Goal: Information Seeking & Learning: Learn about a topic

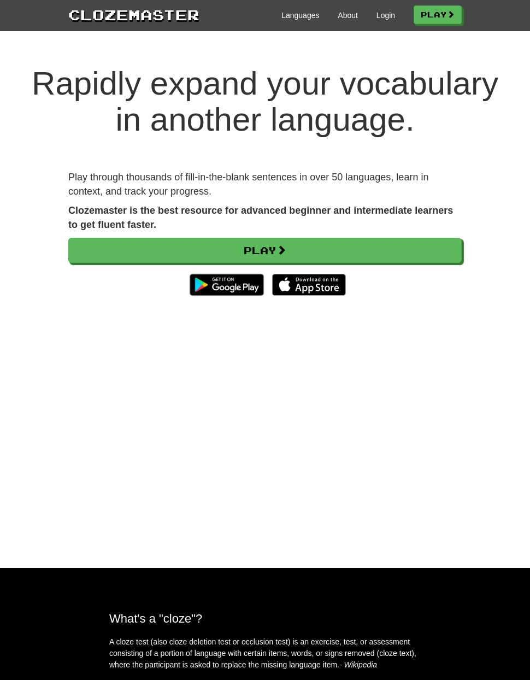
click at [350, 247] on link "Play" at bounding box center [264, 250] width 393 height 25
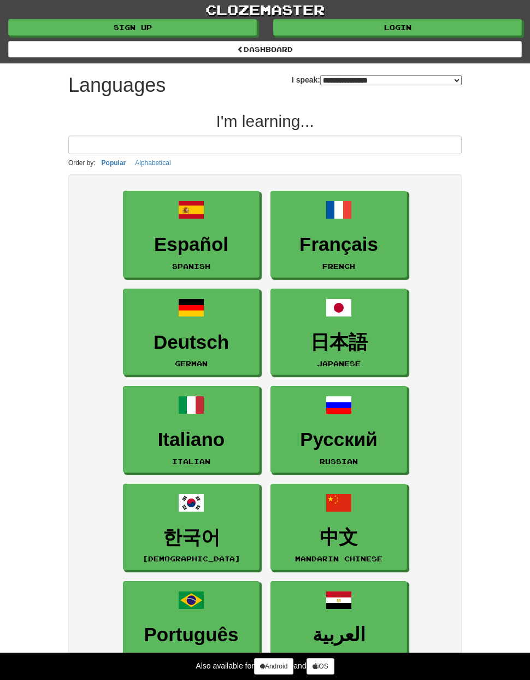
select select "*******"
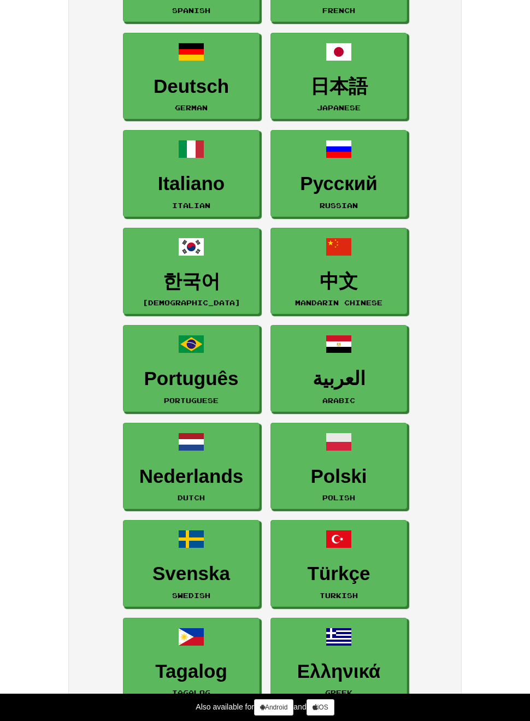
scroll to position [257, 0]
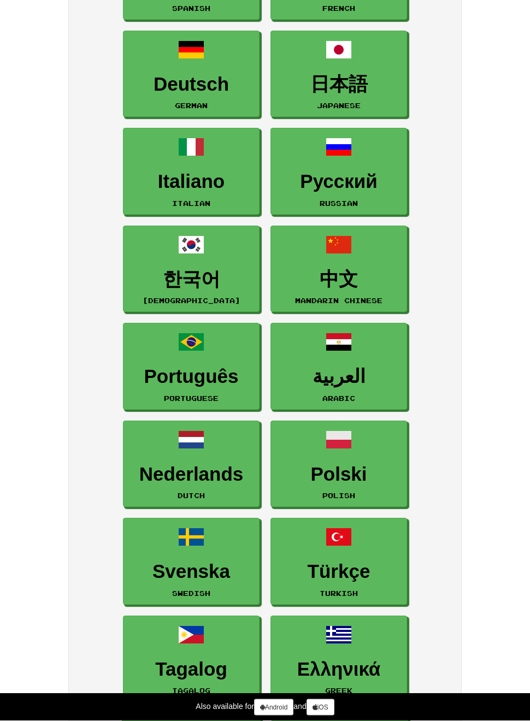
click at [209, 358] on link "Português Portuguese" at bounding box center [191, 366] width 137 height 87
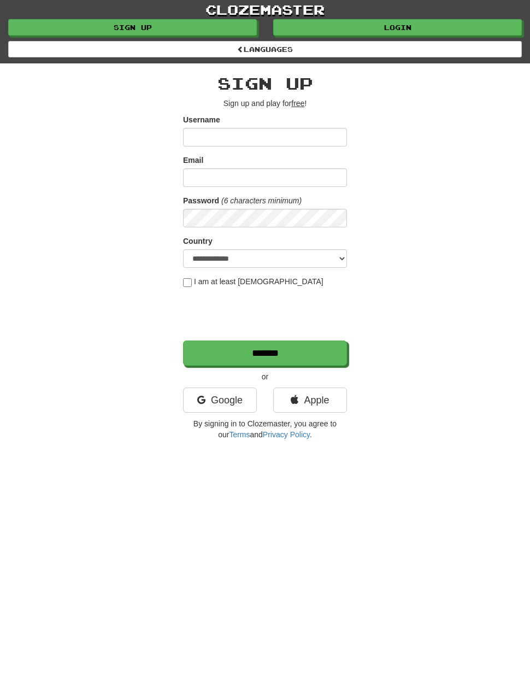
click at [289, 138] on input "Username" at bounding box center [265, 137] width 164 height 19
type input "**********"
click at [329, 177] on input "Email" at bounding box center [265, 177] width 164 height 19
type input "**********"
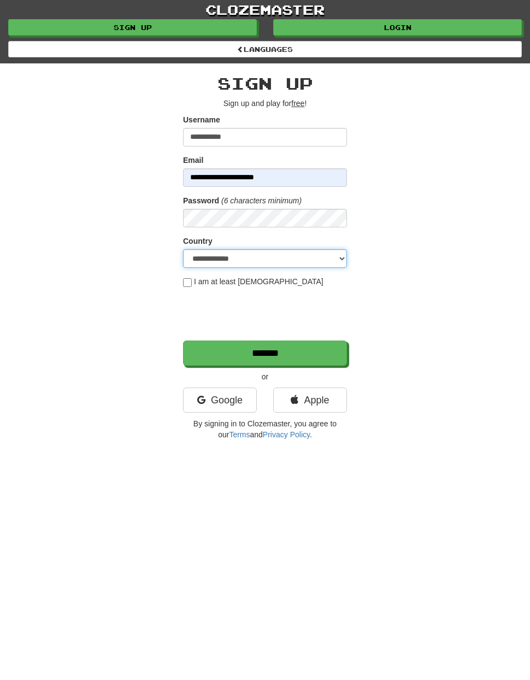
click at [196, 262] on select "**********" at bounding box center [265, 258] width 164 height 19
click at [314, 260] on select "**********" at bounding box center [265, 258] width 164 height 19
select select "**"
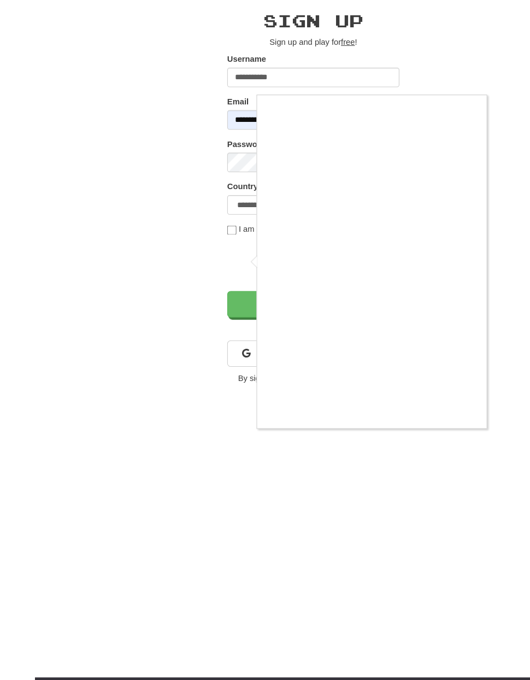
scroll to position [43, 0]
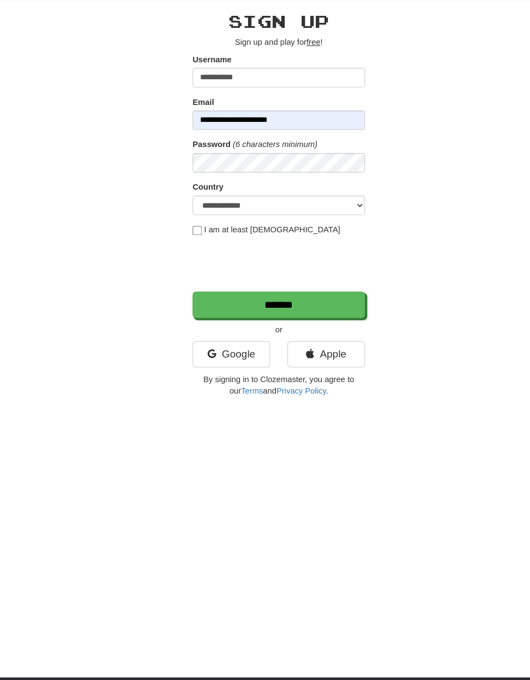
click at [295, 297] on input "*******" at bounding box center [265, 309] width 164 height 25
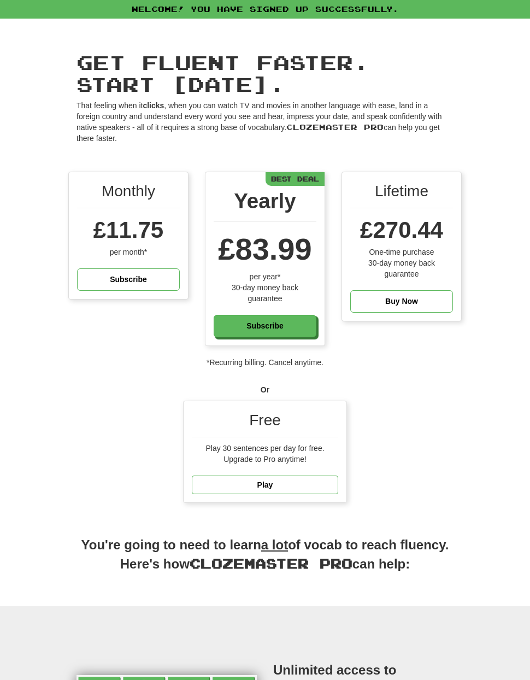
click at [284, 481] on link "Play" at bounding box center [265, 484] width 146 height 19
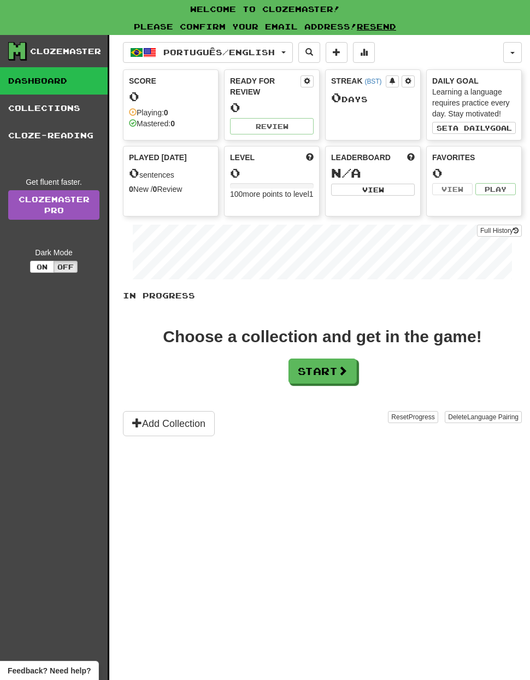
click at [189, 425] on button "Add Collection" at bounding box center [169, 423] width 92 height 25
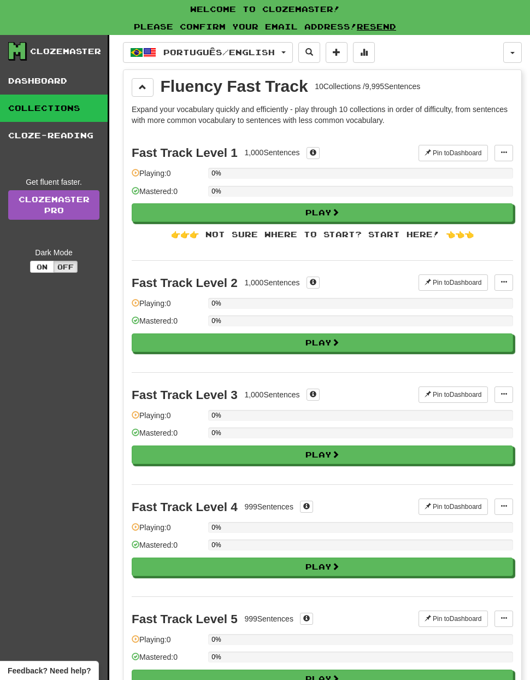
click at [329, 212] on button "Play" at bounding box center [322, 212] width 381 height 19
select select "**"
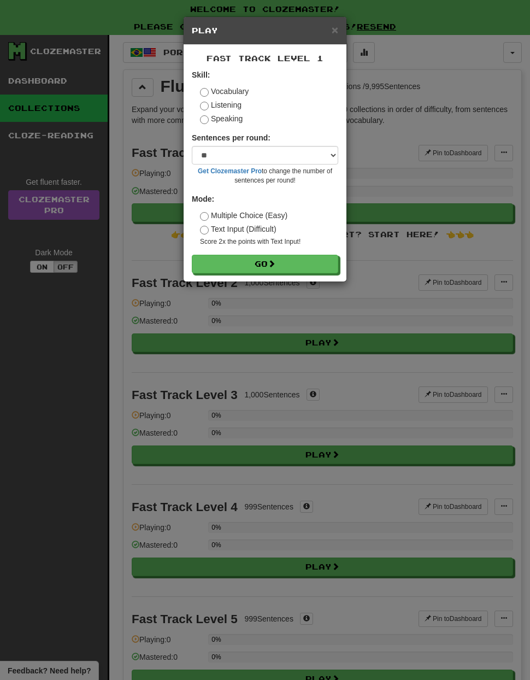
click at [269, 265] on button "Go" at bounding box center [265, 264] width 146 height 19
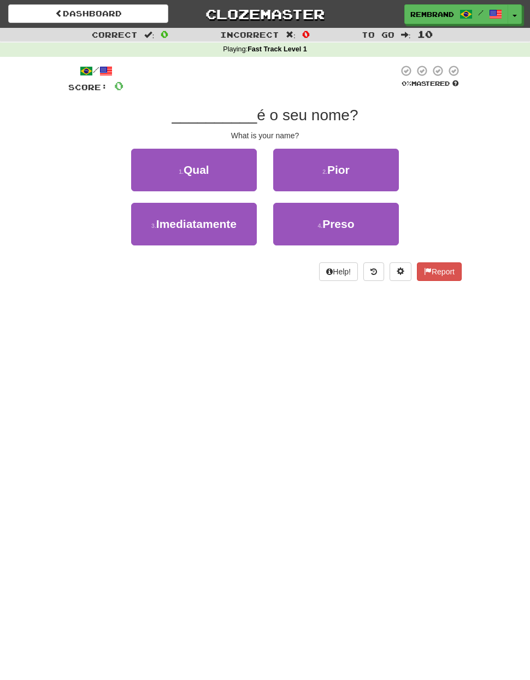
click at [220, 170] on button "1 . Qual" at bounding box center [194, 170] width 126 height 43
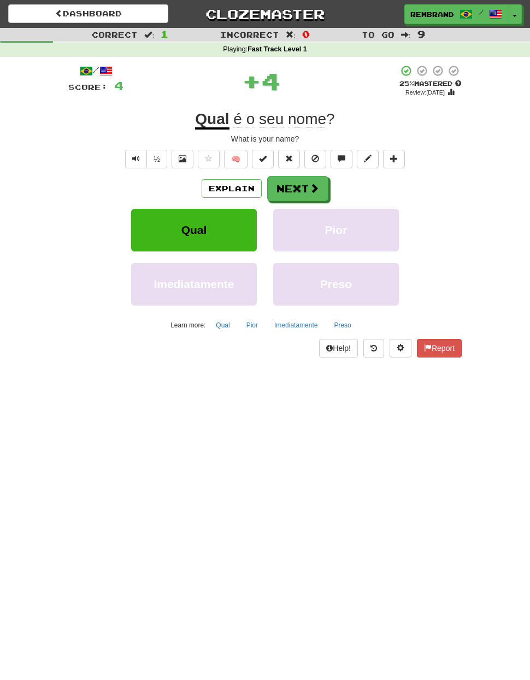
click at [300, 191] on button "Next" at bounding box center [297, 188] width 61 height 25
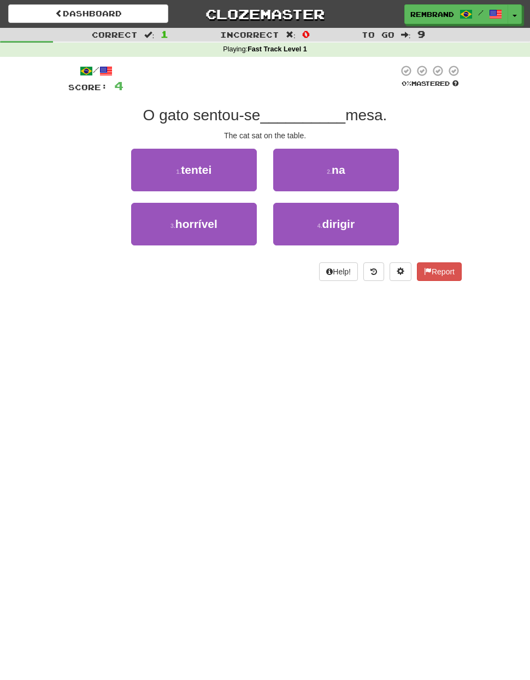
click at [349, 173] on button "2 . na" at bounding box center [336, 170] width 126 height 43
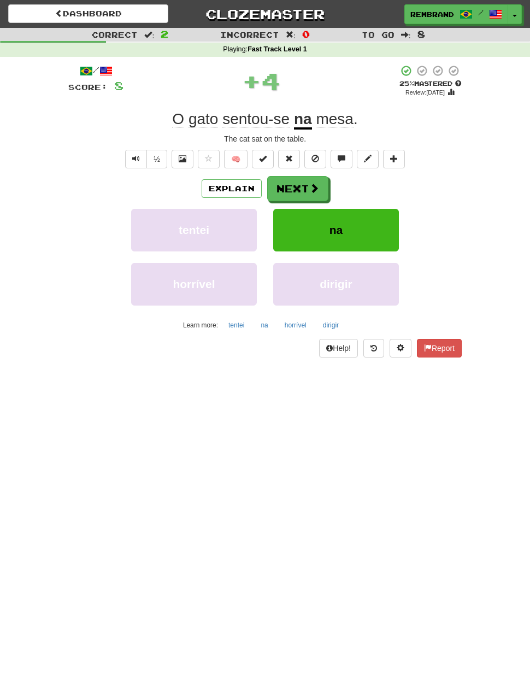
click at [300, 187] on button "Next" at bounding box center [297, 188] width 61 height 25
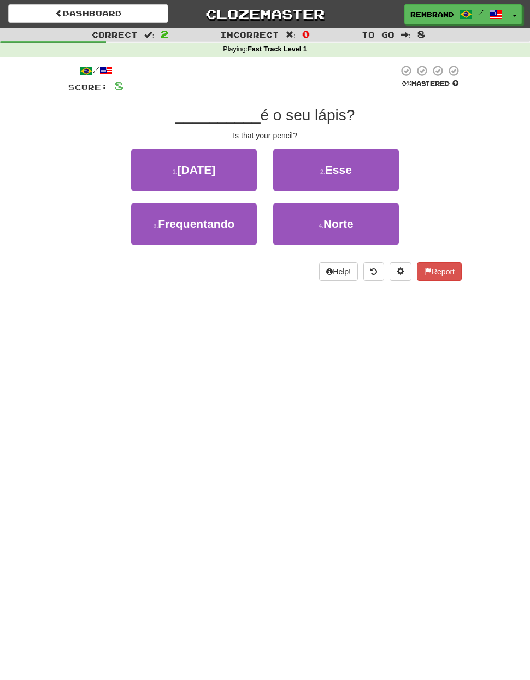
click at [348, 175] on button "2 . Esse" at bounding box center [336, 170] width 126 height 43
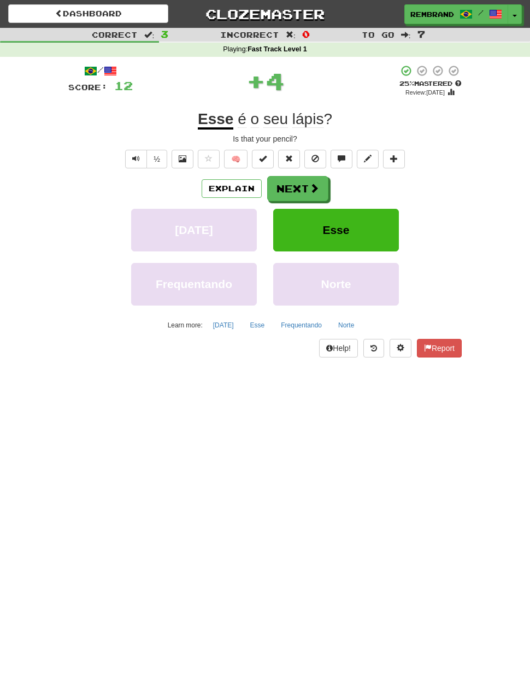
click at [304, 188] on button "Next" at bounding box center [297, 188] width 61 height 25
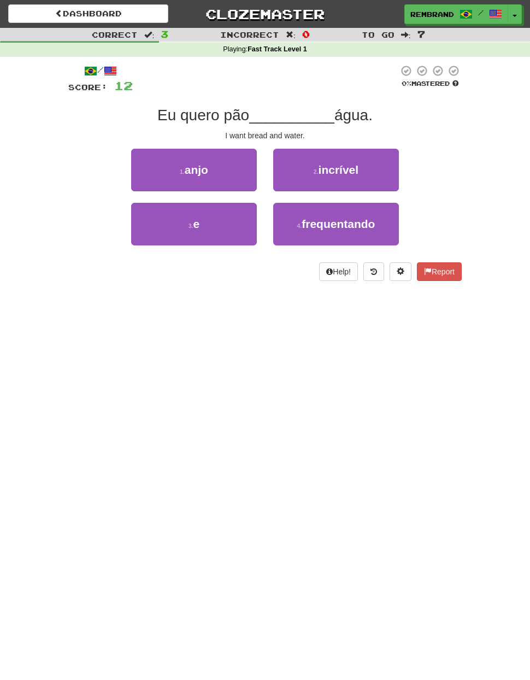
click at [219, 219] on button "3 . e" at bounding box center [194, 224] width 126 height 43
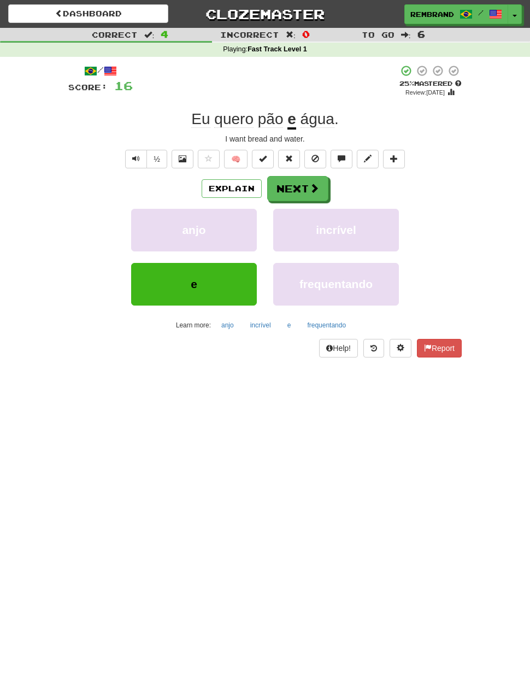
click at [298, 187] on button "Next" at bounding box center [297, 188] width 61 height 25
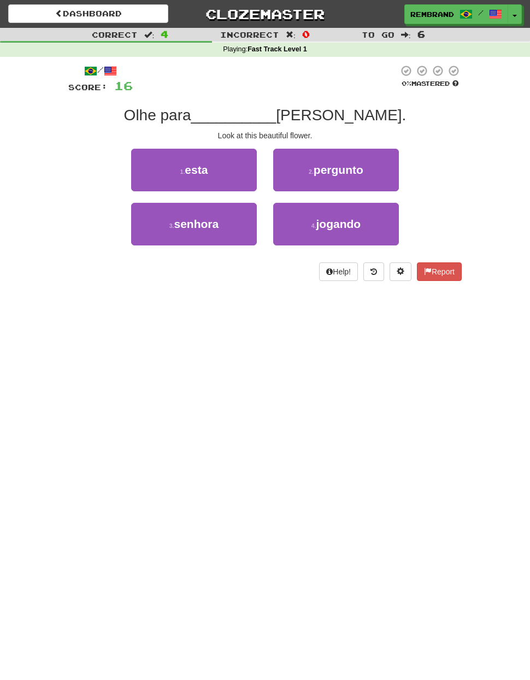
click at [222, 168] on button "1 . esta" at bounding box center [194, 170] width 126 height 43
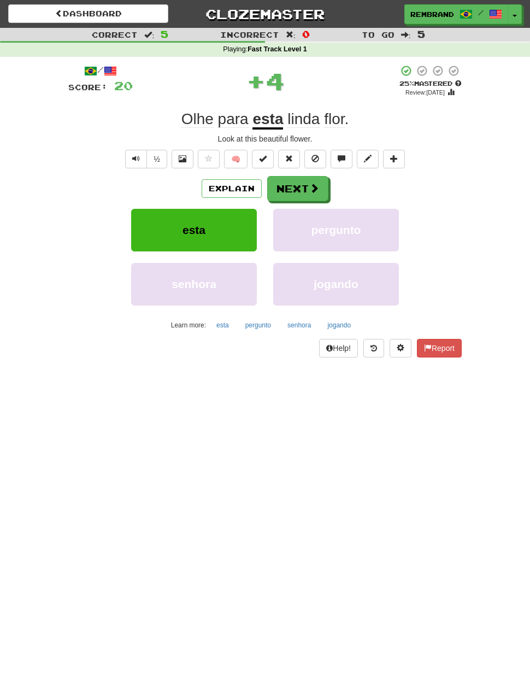
click at [302, 189] on button "Next" at bounding box center [297, 188] width 61 height 25
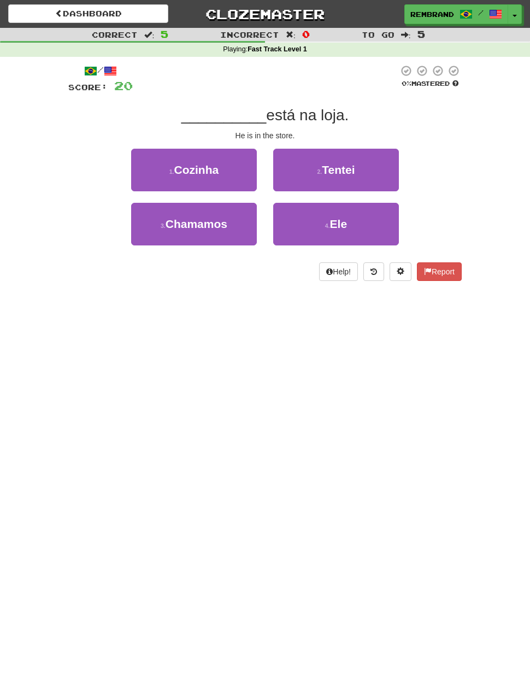
click at [325, 223] on small "4 ." at bounding box center [327, 225] width 5 height 7
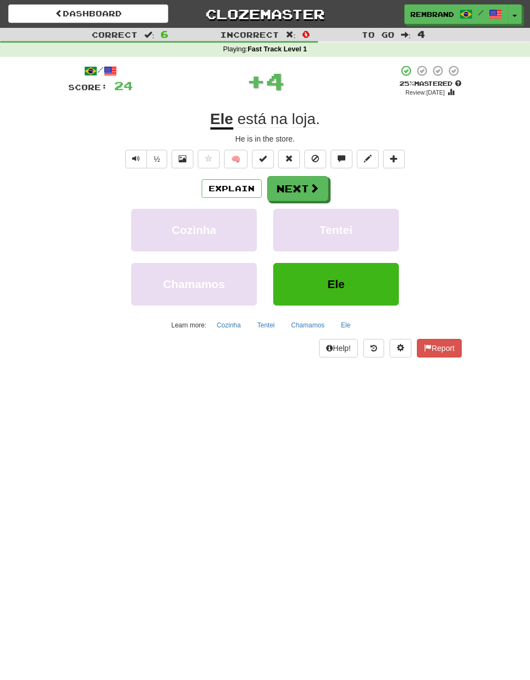
click at [307, 189] on button "Next" at bounding box center [297, 188] width 61 height 25
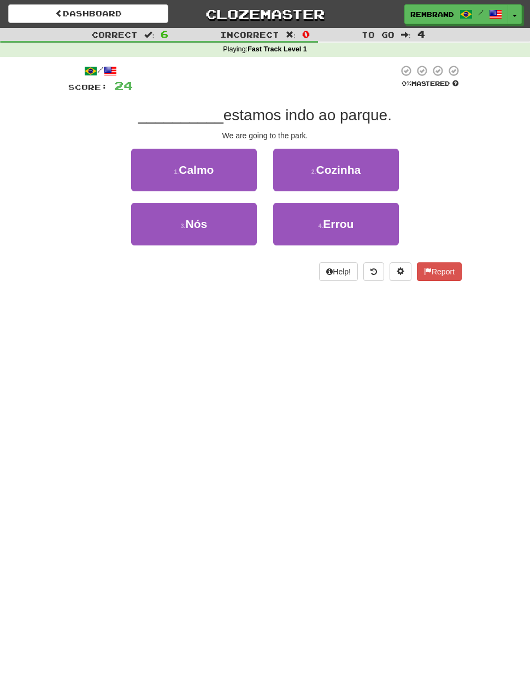
click at [236, 204] on button "3 . Nós" at bounding box center [194, 224] width 126 height 43
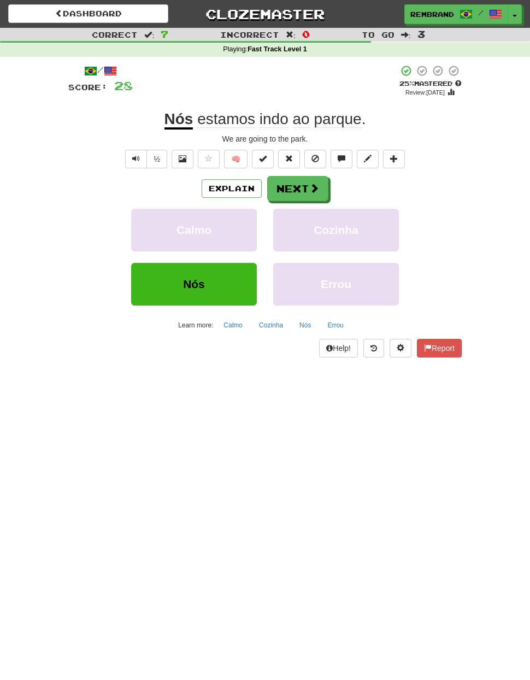
click at [310, 185] on span at bounding box center [314, 188] width 10 height 10
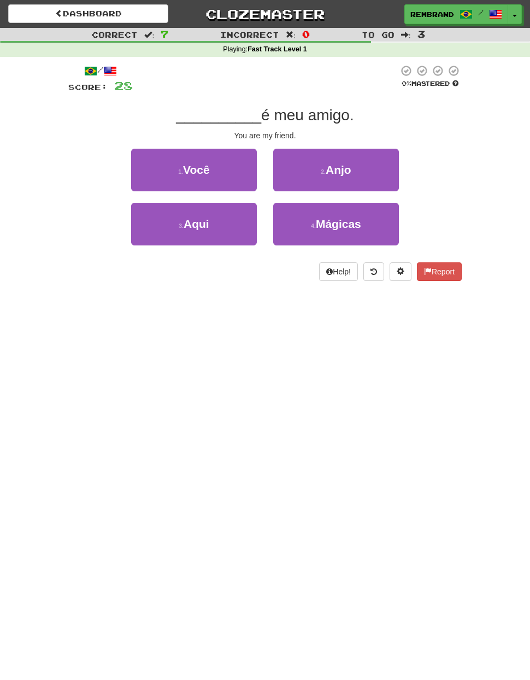
click at [211, 166] on button "1 . Você" at bounding box center [194, 170] width 126 height 43
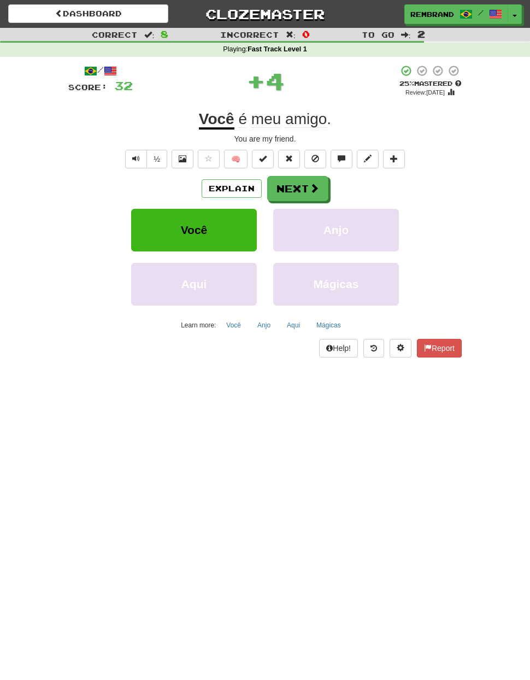
click at [302, 195] on button "Next" at bounding box center [297, 188] width 61 height 25
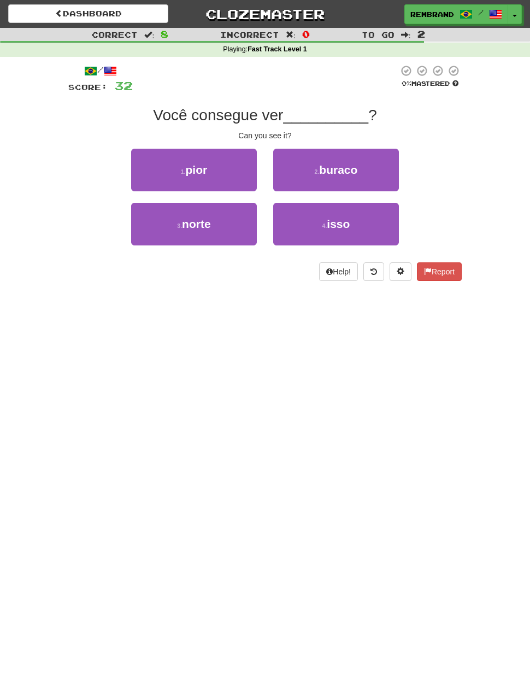
click at [326, 223] on small "4 ." at bounding box center [324, 225] width 5 height 7
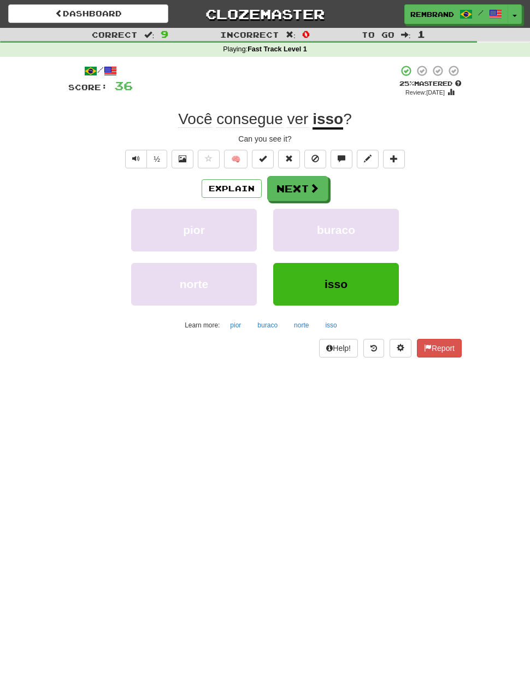
click at [305, 187] on button "Next" at bounding box center [297, 188] width 61 height 25
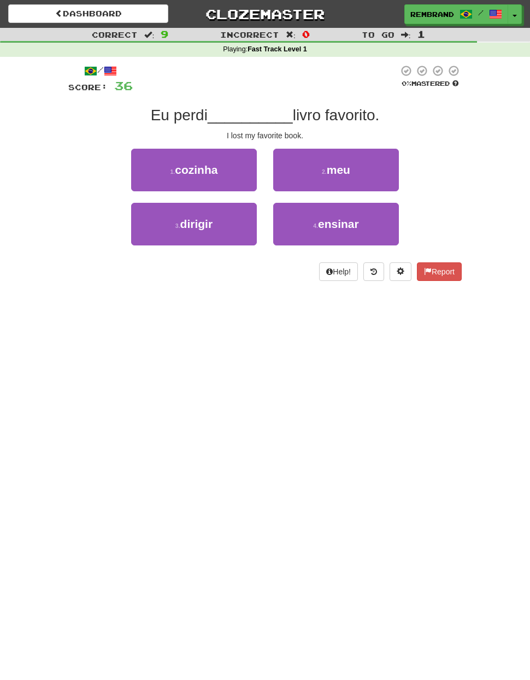
click at [350, 168] on span "meu" at bounding box center [338, 169] width 23 height 13
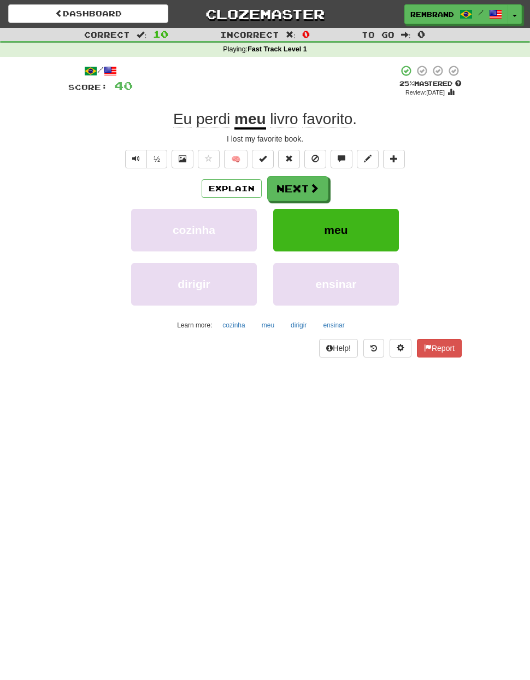
click at [417, 69] on span at bounding box center [422, 71] width 10 height 10
click at [418, 73] on span at bounding box center [422, 71] width 10 height 10
click at [311, 186] on span at bounding box center [314, 188] width 10 height 10
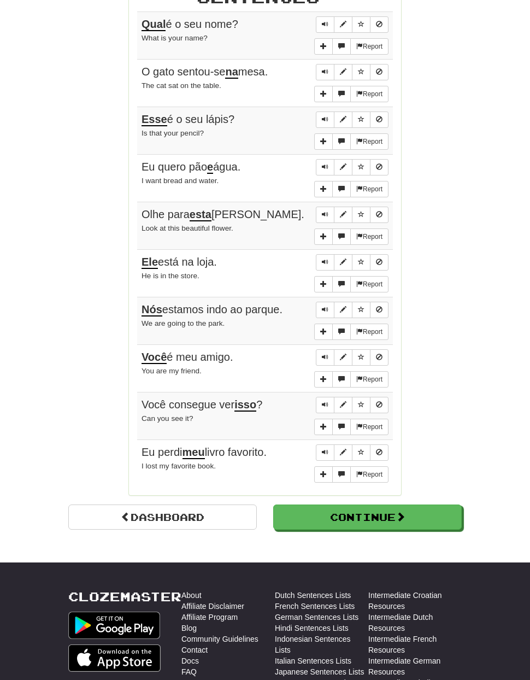
scroll to position [644, 0]
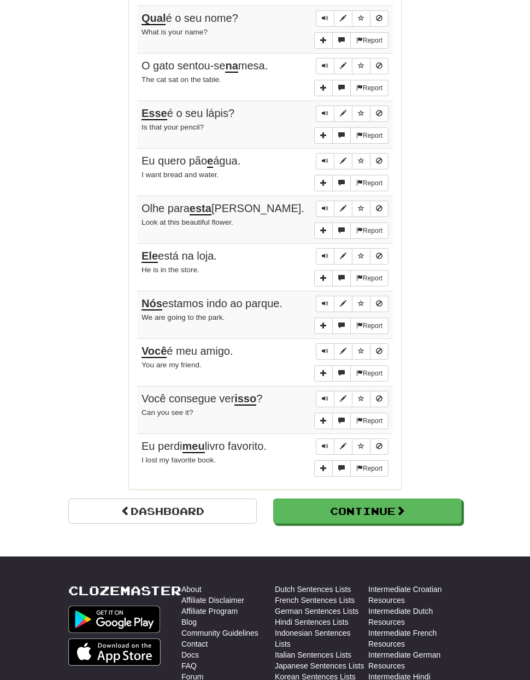
click at [427, 499] on button "Continue" at bounding box center [367, 511] width 189 height 25
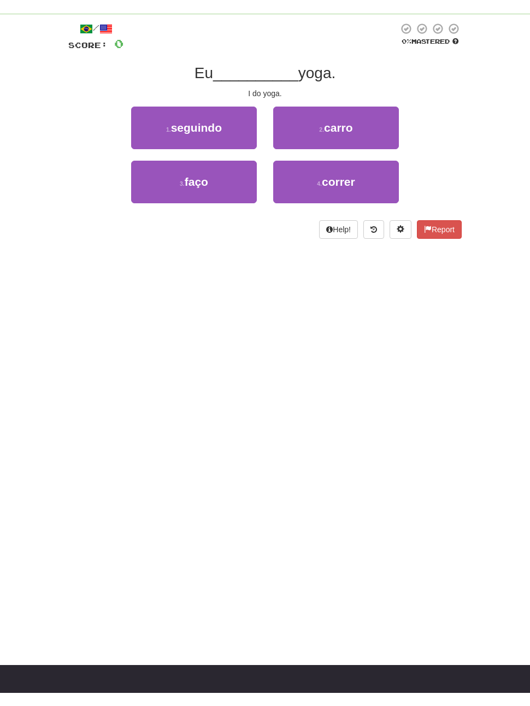
scroll to position [0, 0]
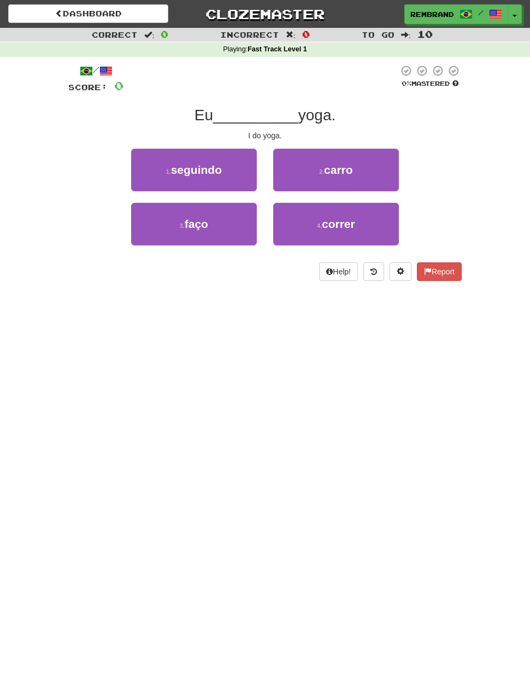
click at [223, 227] on button "3 . faço" at bounding box center [194, 224] width 126 height 43
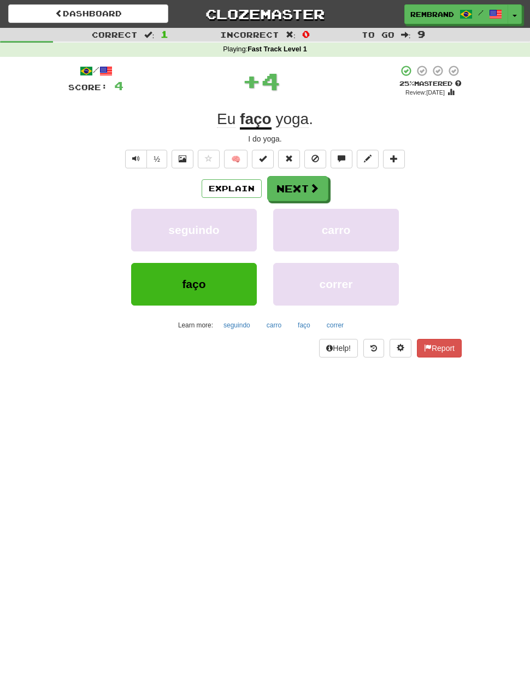
click at [302, 191] on button "Next" at bounding box center [297, 188] width 61 height 25
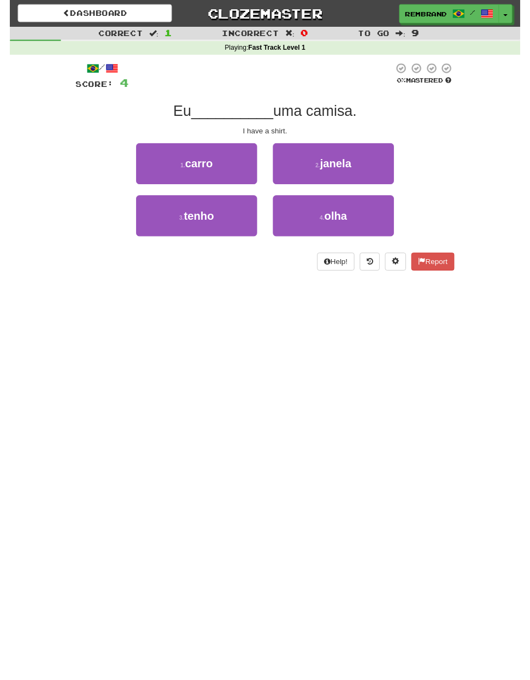
scroll to position [27, 0]
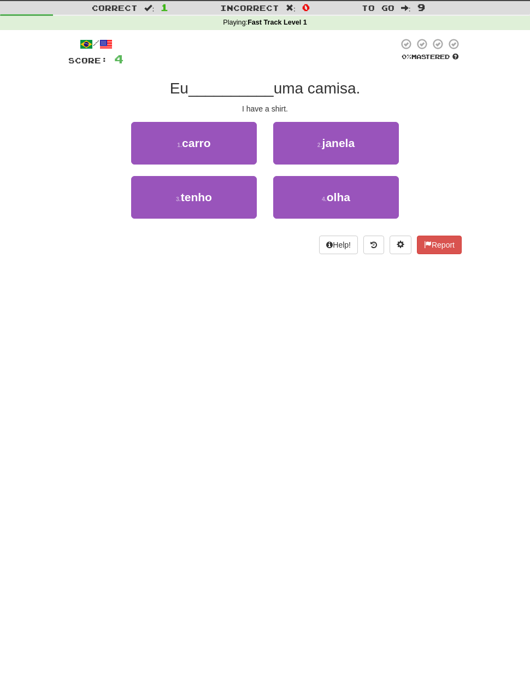
click at [227, 198] on button "3 . tenho" at bounding box center [194, 197] width 126 height 43
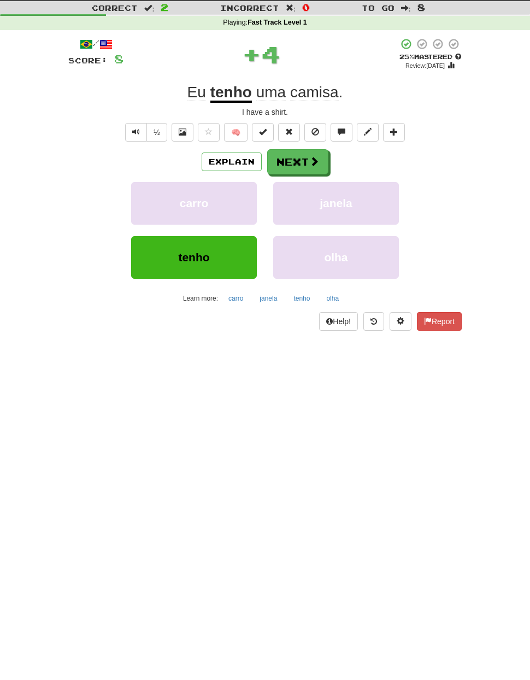
click at [307, 162] on button "Next" at bounding box center [297, 161] width 61 height 25
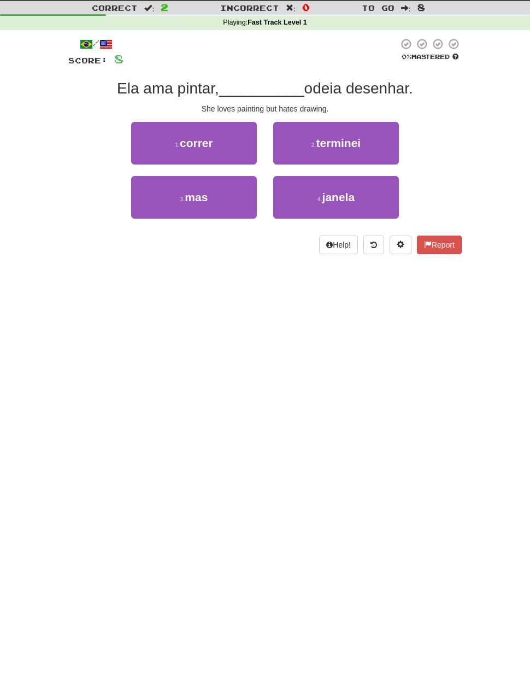
click at [243, 184] on button "3 . mas" at bounding box center [194, 197] width 126 height 43
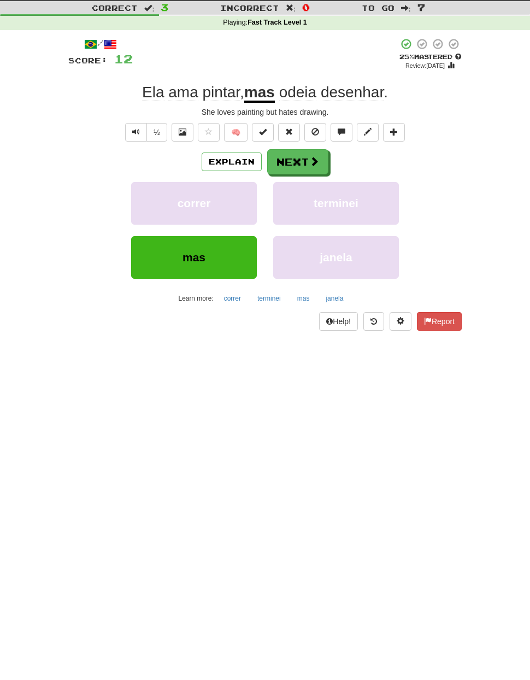
click at [308, 155] on button "Next" at bounding box center [297, 161] width 61 height 25
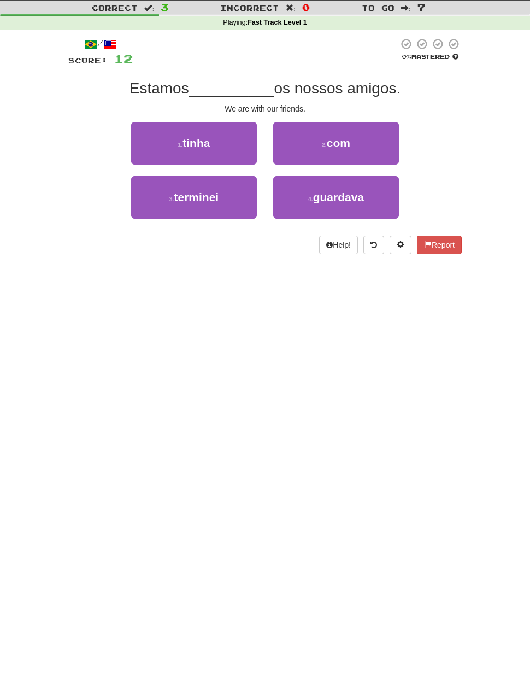
click at [338, 137] on span "com" at bounding box center [338, 143] width 23 height 13
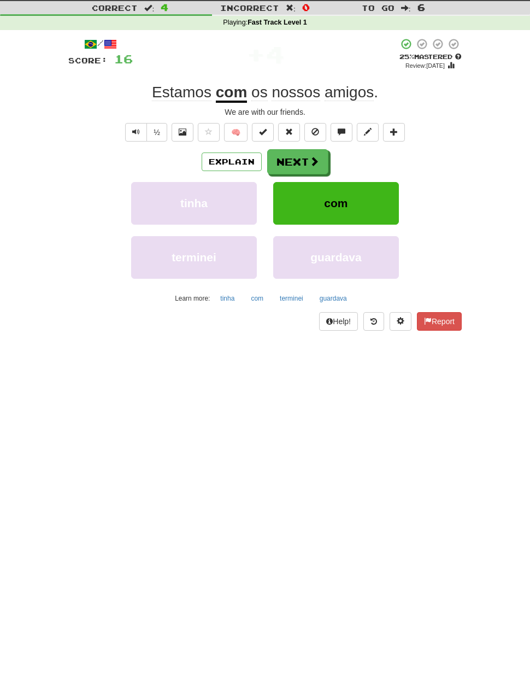
click at [298, 163] on button "Next" at bounding box center [297, 161] width 61 height 25
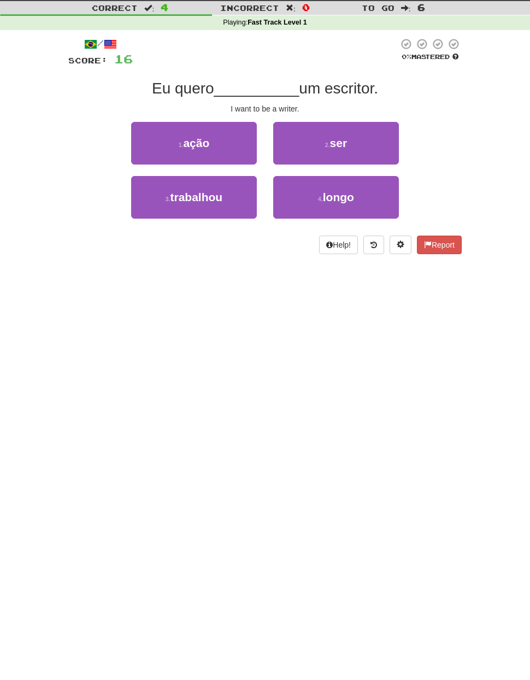
click at [331, 147] on span "ser" at bounding box center [338, 143] width 17 height 13
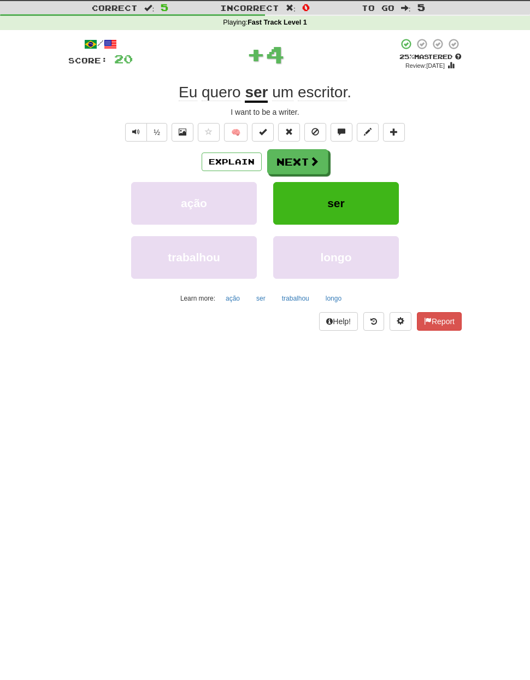
click at [299, 162] on button "Next" at bounding box center [297, 161] width 61 height 25
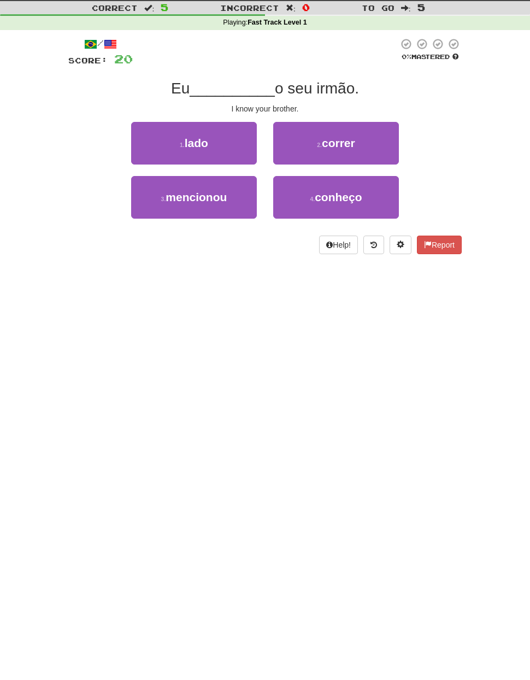
click at [331, 191] on span "conheço" at bounding box center [338, 197] width 47 height 13
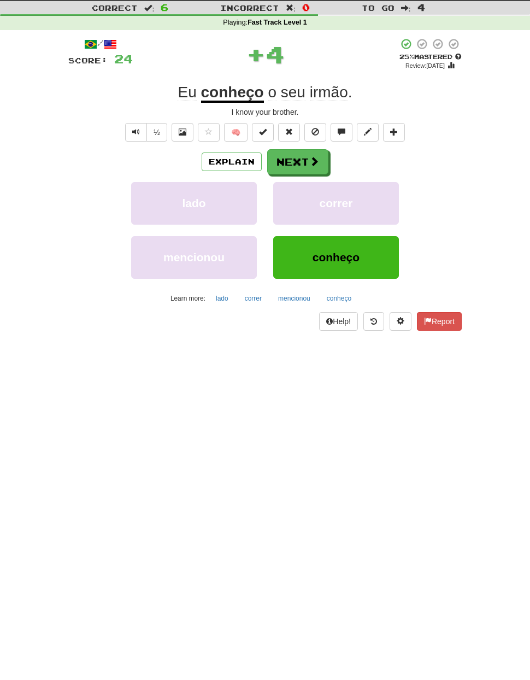
click at [302, 167] on button "Next" at bounding box center [297, 161] width 61 height 25
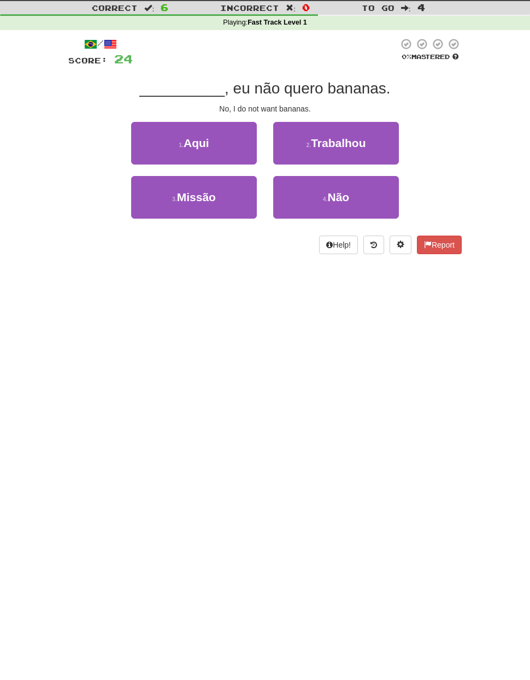
click at [319, 184] on button "4 . Não" at bounding box center [336, 197] width 126 height 43
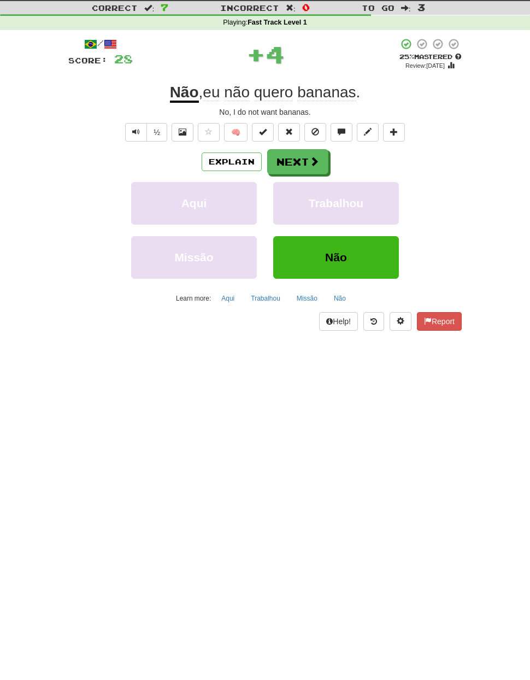
click at [298, 155] on button "Next" at bounding box center [297, 161] width 61 height 25
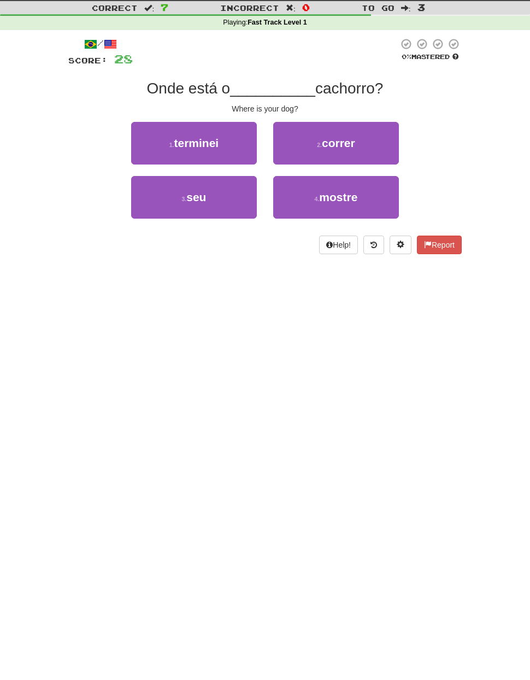
click at [221, 198] on button "3 . seu" at bounding box center [194, 197] width 126 height 43
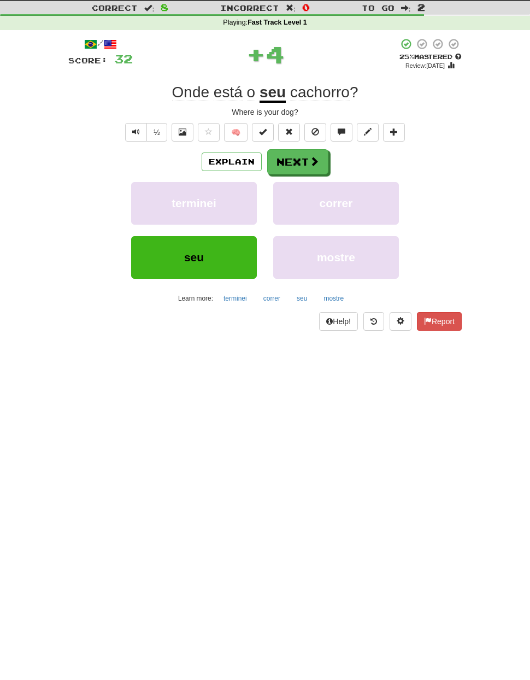
click at [295, 157] on button "Next" at bounding box center [297, 161] width 61 height 25
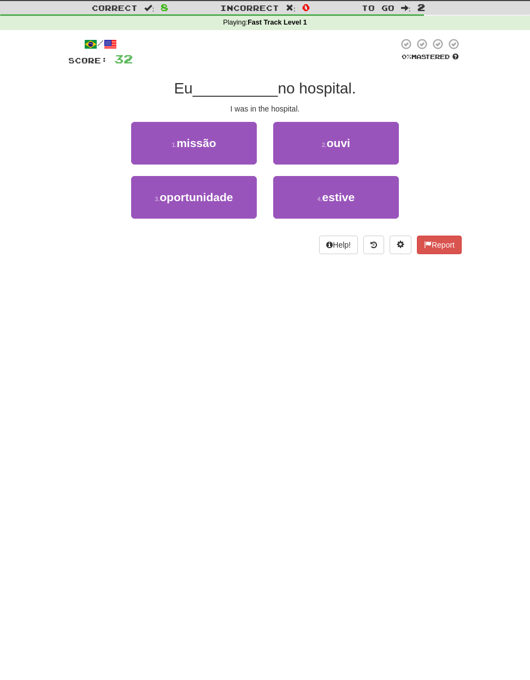
click at [317, 191] on button "4 . estive" at bounding box center [336, 197] width 126 height 43
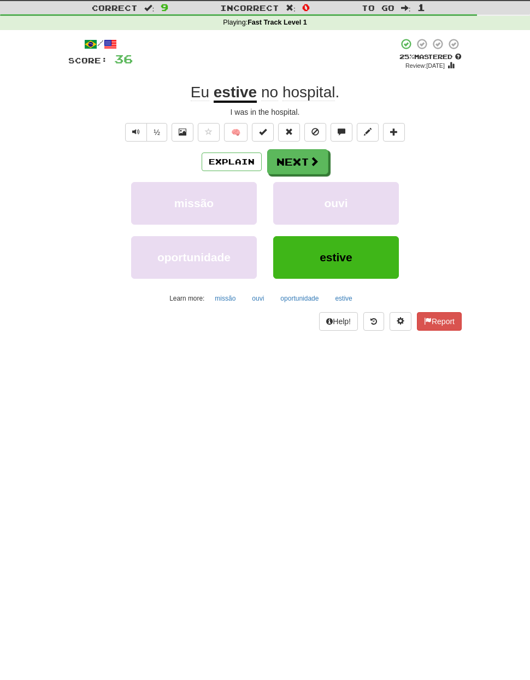
click at [290, 158] on button "Next" at bounding box center [297, 161] width 61 height 25
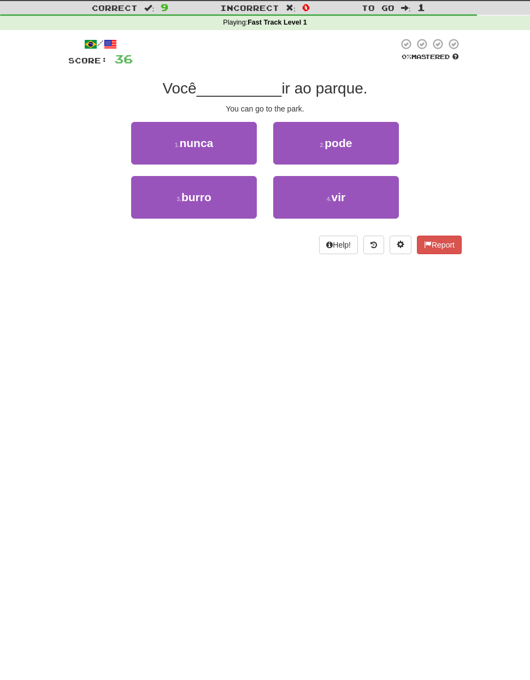
click at [326, 151] on button "2 . pode" at bounding box center [336, 143] width 126 height 43
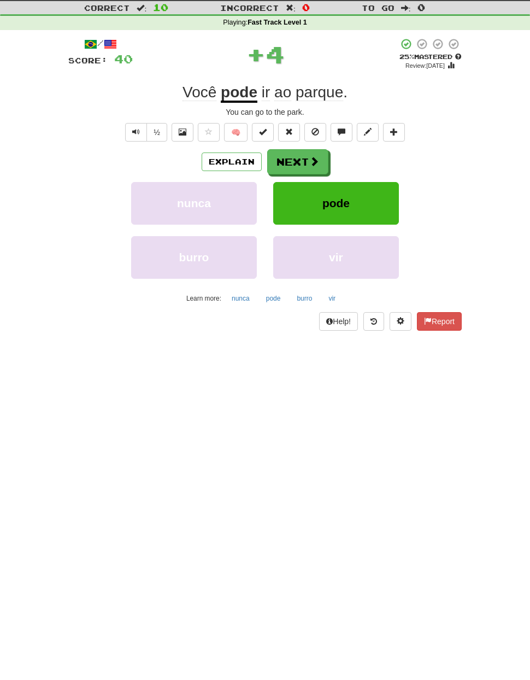
click at [302, 162] on button "Next" at bounding box center [297, 161] width 61 height 25
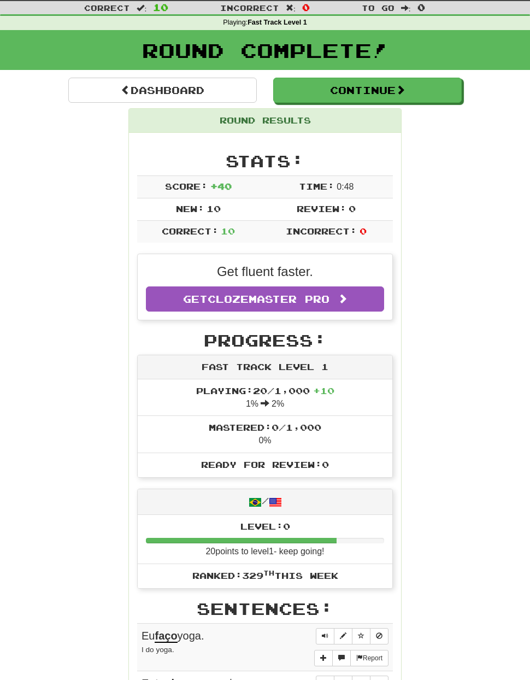
click at [210, 81] on link "Dashboard" at bounding box center [162, 90] width 189 height 25
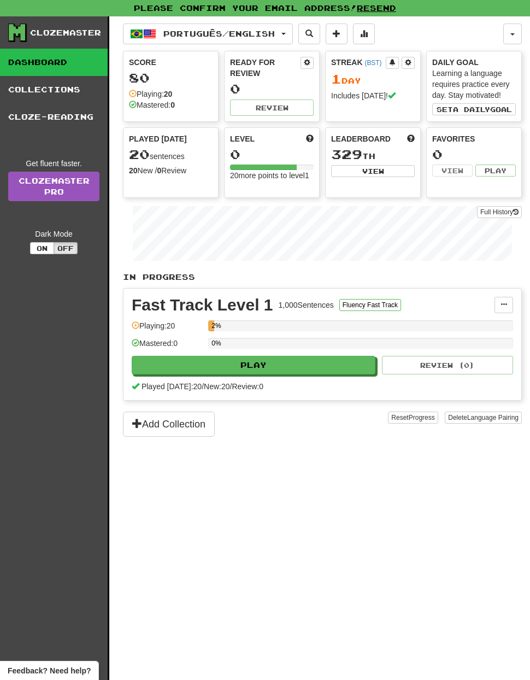
click at [46, 246] on button "On" at bounding box center [42, 248] width 24 height 12
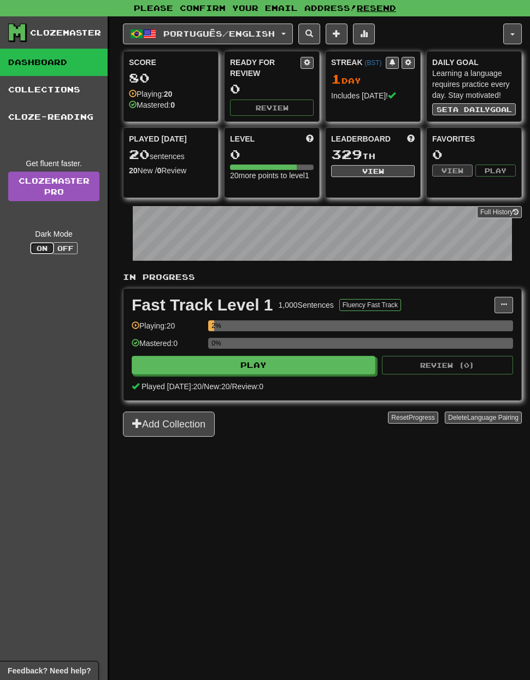
click at [517, 36] on button "button" at bounding box center [512, 33] width 19 height 21
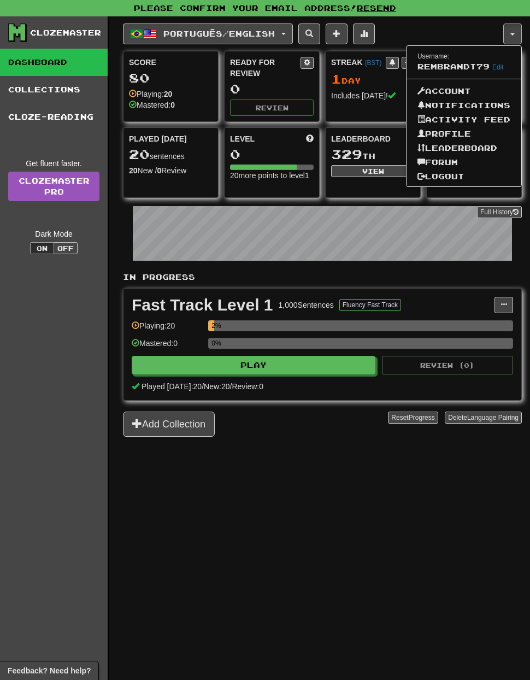
click at [450, 179] on link "Logout" at bounding box center [464, 176] width 115 height 14
